Goal: Task Accomplishment & Management: Manage account settings

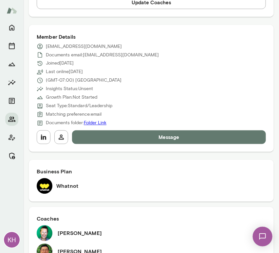
scroll to position [61, 0]
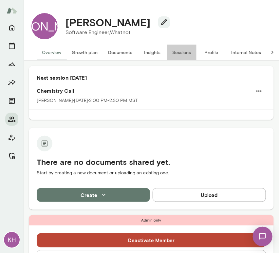
click at [174, 49] on button "Sessions" at bounding box center [181, 53] width 29 height 16
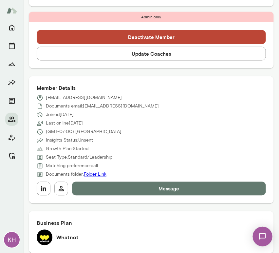
scroll to position [245, 0]
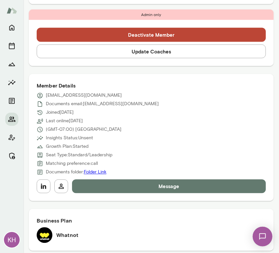
click at [124, 52] on button "Update Coaches" at bounding box center [151, 52] width 229 height 14
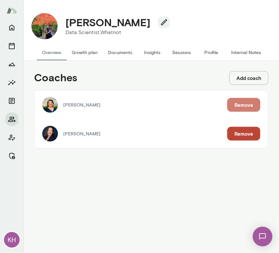
click at [246, 104] on button "Remove" at bounding box center [243, 105] width 33 height 14
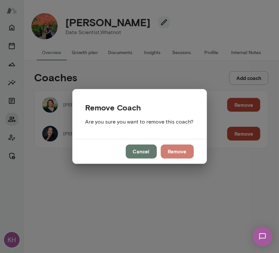
click at [175, 151] on button "Remove" at bounding box center [177, 152] width 33 height 14
